Goal: Navigation & Orientation: Understand site structure

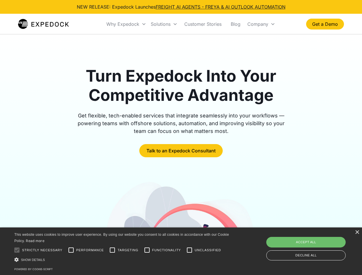
click at [126, 24] on div "Why Expedock" at bounding box center [122, 24] width 33 height 6
click at [164, 24] on div "Solutions" at bounding box center [161, 24] width 20 height 6
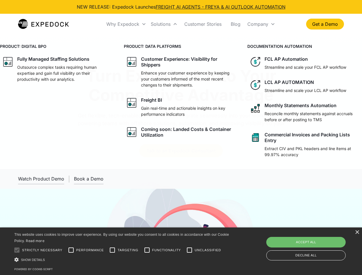
click at [261, 24] on div "Company" at bounding box center [257, 24] width 21 height 6
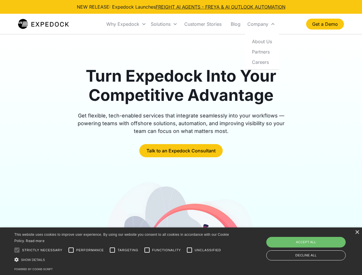
click at [17, 250] on div at bounding box center [16, 249] width 11 height 11
click at [71, 250] on input "Performance" at bounding box center [70, 249] width 11 height 11
checkbox input "true"
click at [112, 250] on input "Targeting" at bounding box center [112, 249] width 11 height 11
checkbox input "true"
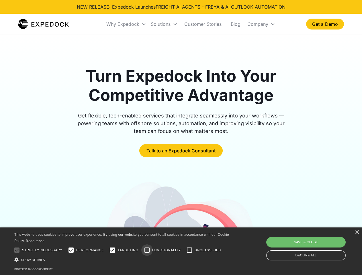
click at [147, 250] on input "Functionality" at bounding box center [146, 249] width 11 height 11
checkbox input "true"
click at [189, 250] on input "Unclassified" at bounding box center [189, 249] width 11 height 11
checkbox input "true"
click at [123, 259] on div "Show details Hide details" at bounding box center [122, 260] width 216 height 6
